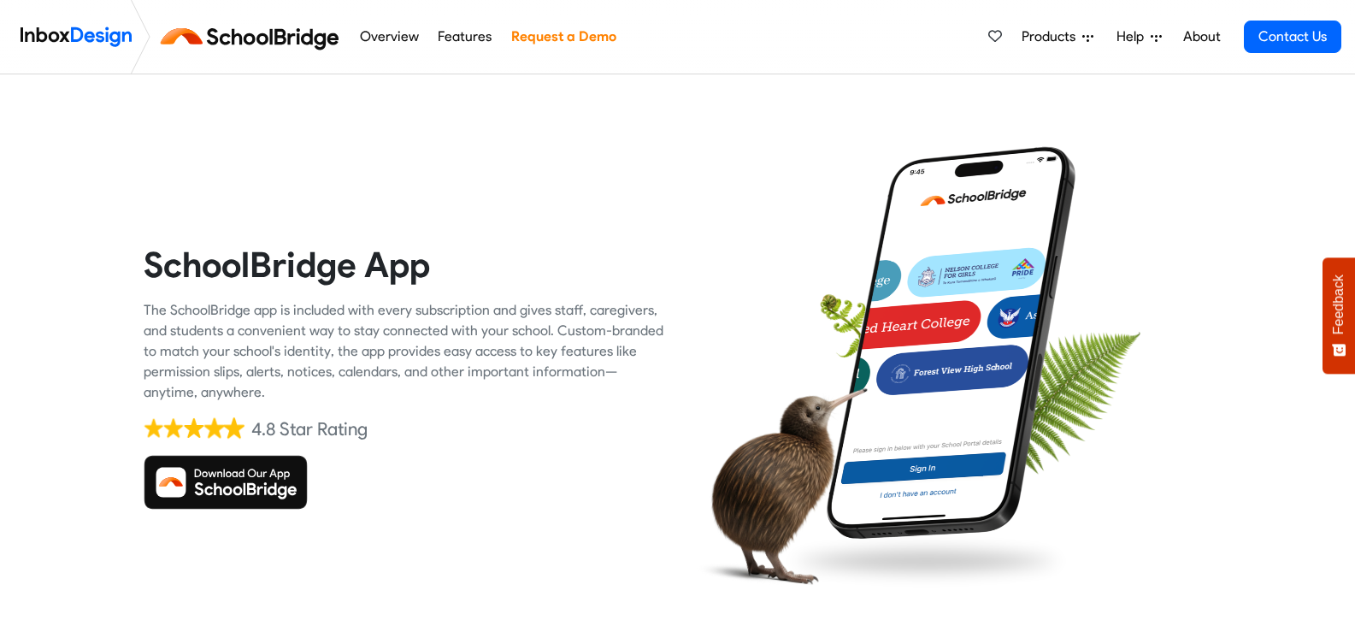
click at [392, 32] on link "Overview" at bounding box center [389, 37] width 68 height 34
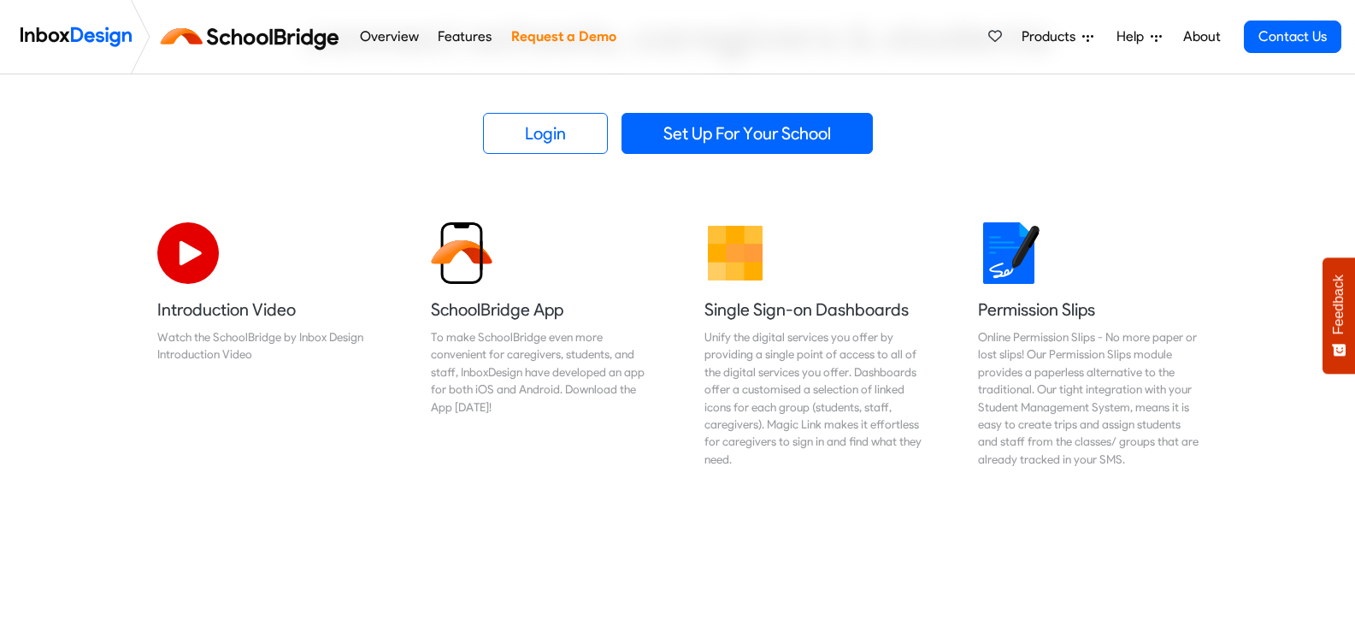
scroll to position [449, 0]
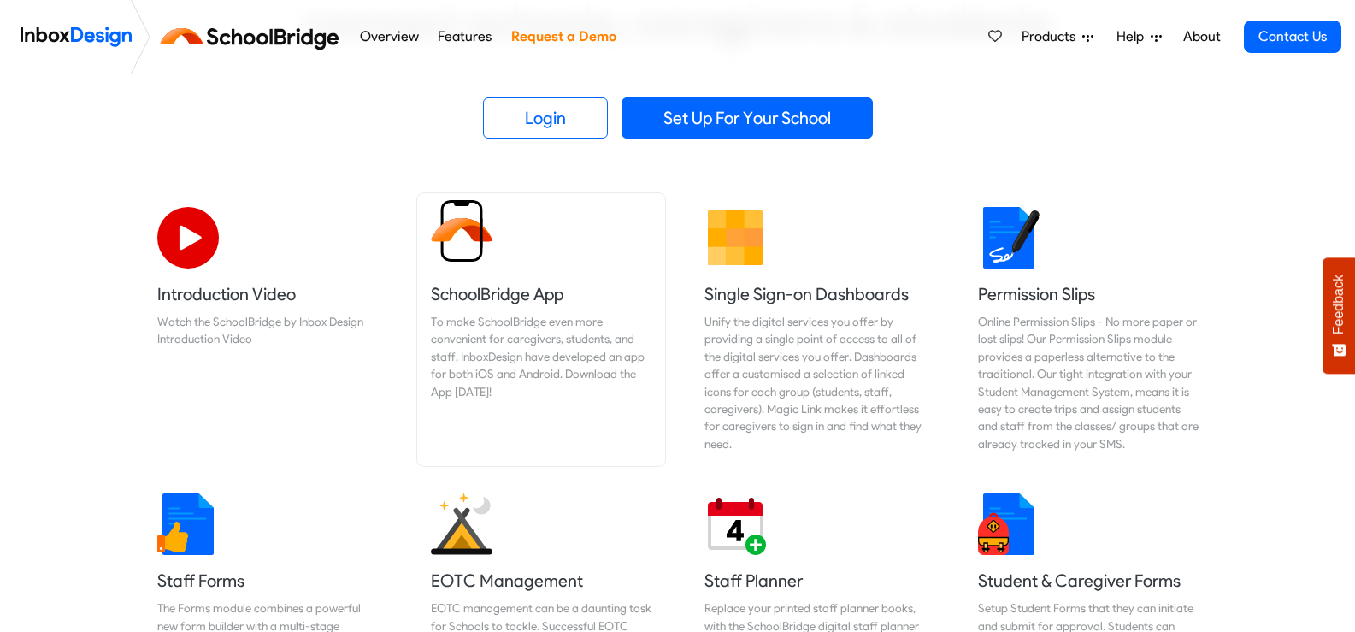
click at [488, 292] on h5 "SchoolBridge App" at bounding box center [541, 294] width 221 height 24
